Goal: Task Accomplishment & Management: Manage account settings

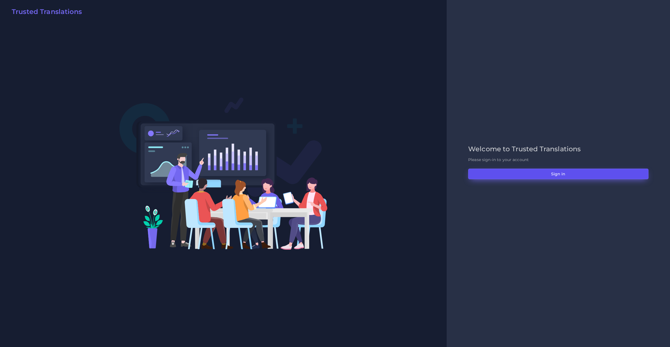
click at [507, 170] on button "Sign in" at bounding box center [558, 173] width 180 height 11
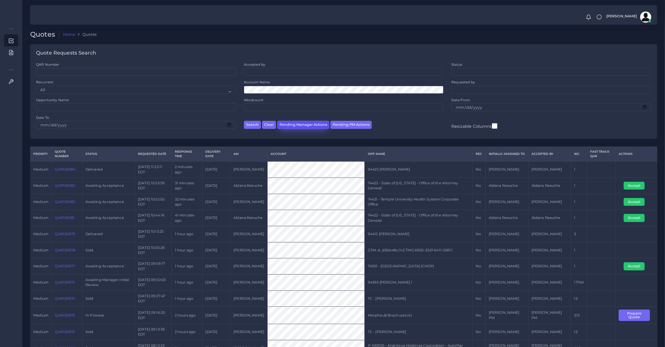
click at [305, 125] on button "Pending Manager Actions" at bounding box center [303, 125] width 52 height 8
select select "awaiting_manager_initial_review"
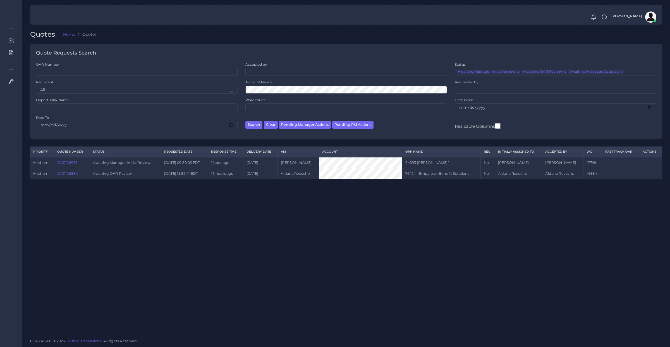
click at [67, 175] on link "QAR126884" at bounding box center [67, 173] width 21 height 4
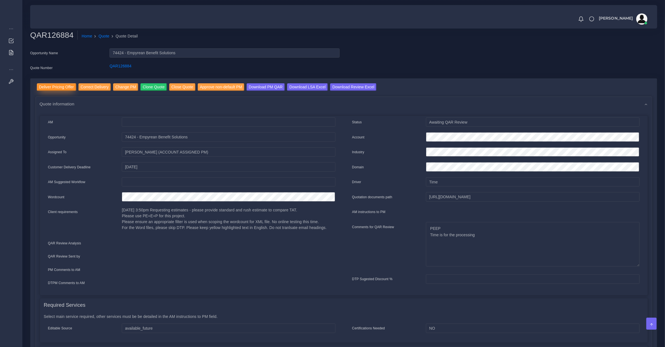
click at [44, 87] on input "Deliver Pricing Offer" at bounding box center [56, 87] width 39 height 8
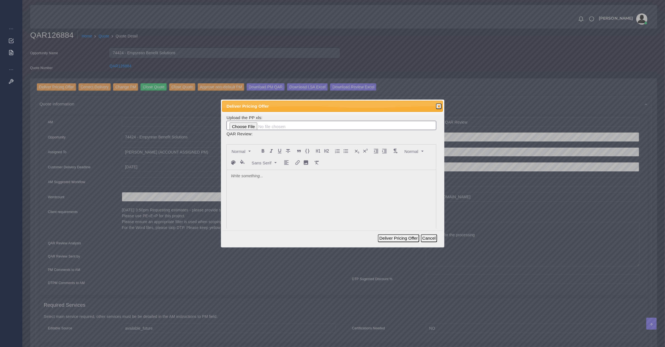
click at [265, 189] on div at bounding box center [331, 212] width 209 height 84
click at [395, 241] on button "Deliver Pricing Offer" at bounding box center [398, 238] width 41 height 8
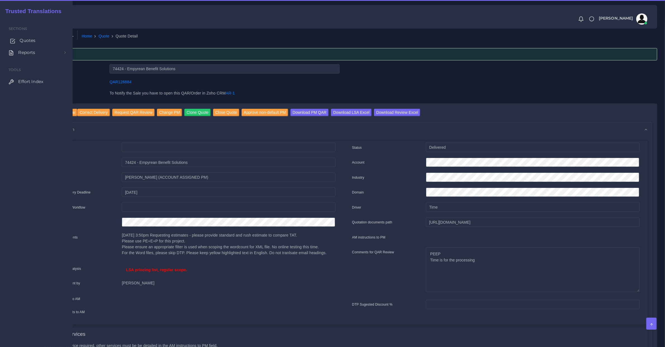
click at [23, 40] on span "Quotes" at bounding box center [28, 40] width 16 height 6
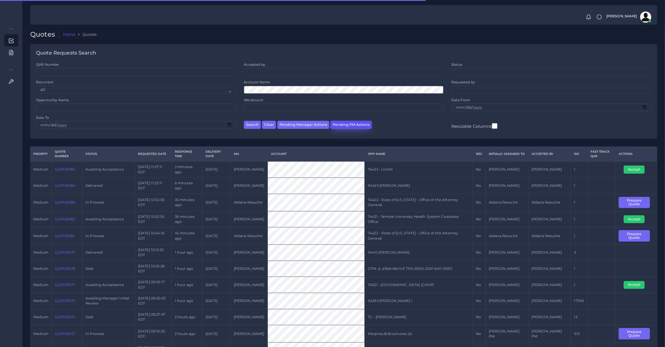
click at [345, 122] on button "Pending PM Actions" at bounding box center [350, 125] width 41 height 8
select select "awaiting_acceptance"
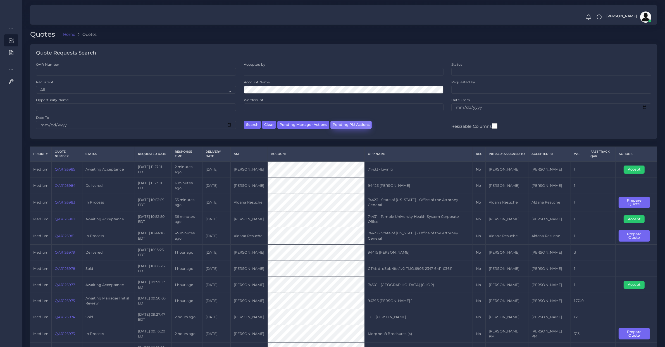
scroll to position [8, 0]
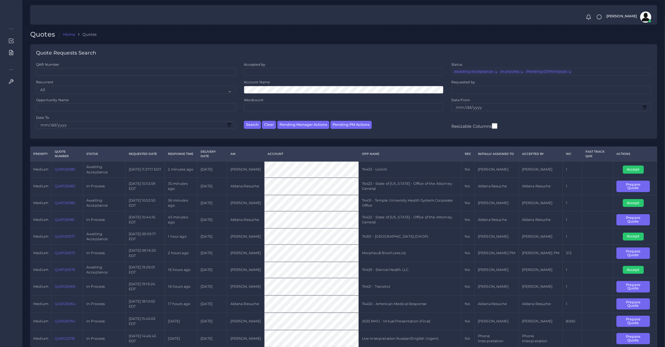
click at [413, 323] on td "2025 NHO - Virtual Presentation (Final)" at bounding box center [410, 320] width 103 height 17
